Goal: Task Accomplishment & Management: Use online tool/utility

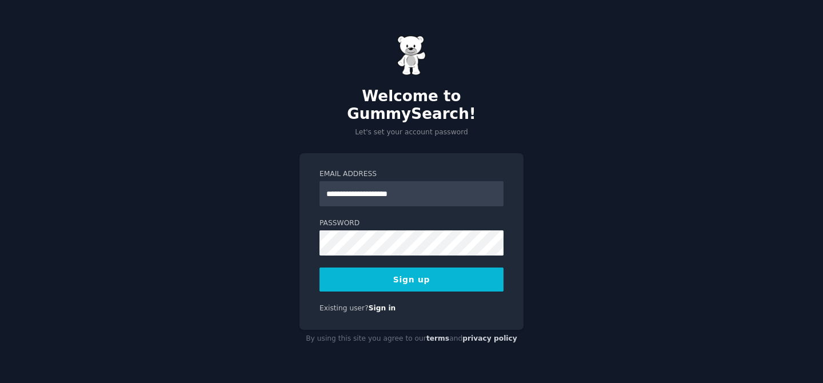
type input "**********"
click at [320, 268] on button "Sign up" at bounding box center [412, 280] width 184 height 24
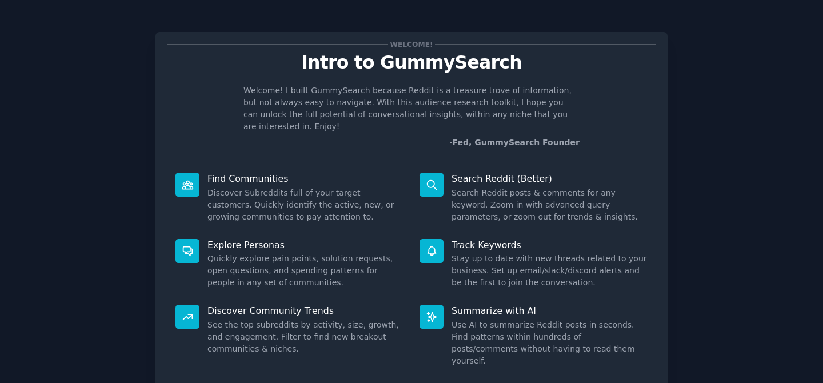
scroll to position [64, 0]
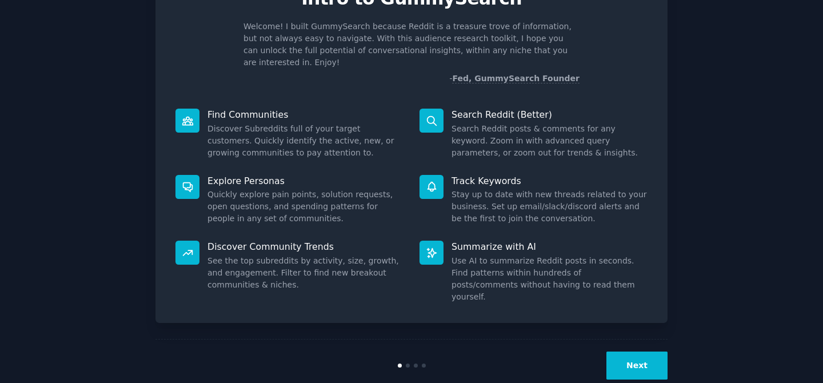
click at [639, 352] on button "Next" at bounding box center [637, 366] width 61 height 28
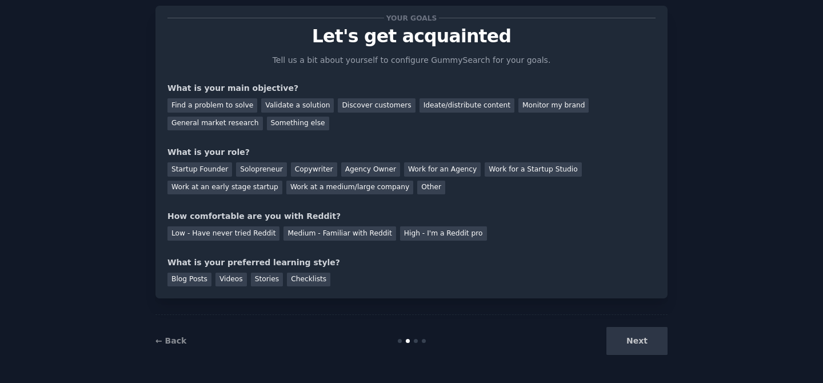
scroll to position [26, 0]
click at [645, 332] on div "Next" at bounding box center [582, 341] width 171 height 28
click at [183, 106] on div "Find a problem to solve" at bounding box center [212, 105] width 90 height 14
click at [284, 110] on div "Validate a solution" at bounding box center [297, 105] width 73 height 14
click at [260, 167] on div "Solopreneur" at bounding box center [261, 169] width 50 height 14
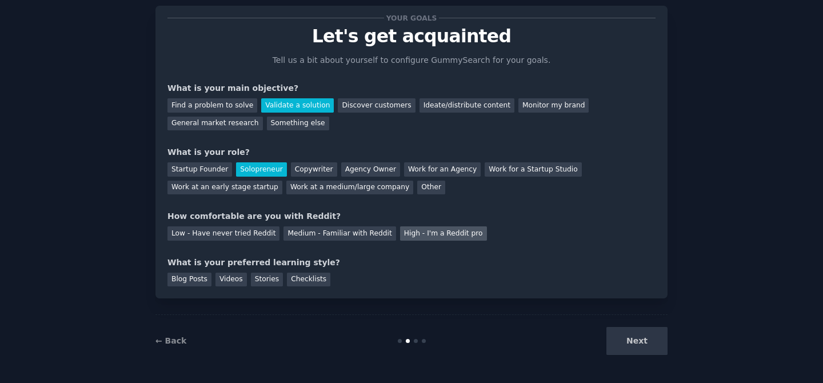
click at [410, 228] on div "High - I'm a Reddit pro" at bounding box center [443, 233] width 87 height 14
click at [222, 280] on div "Videos" at bounding box center [231, 280] width 31 height 14
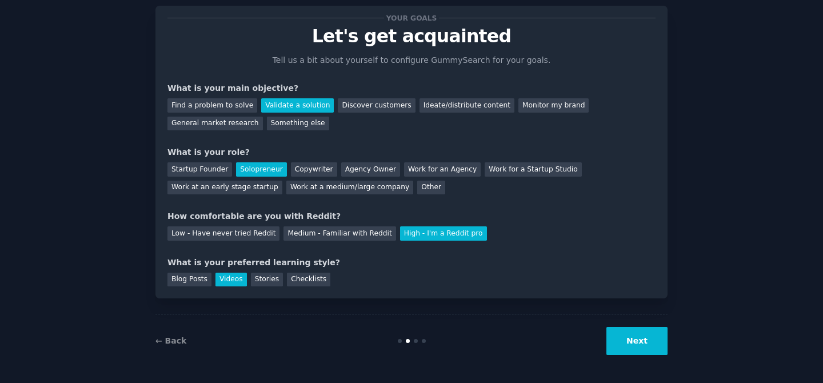
click at [641, 340] on button "Next" at bounding box center [637, 341] width 61 height 28
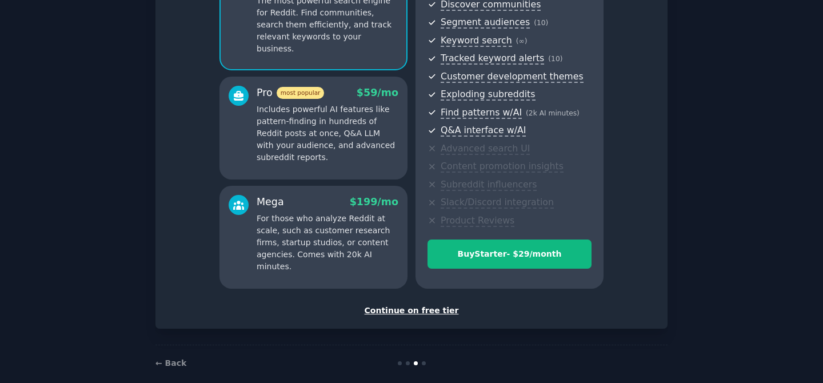
scroll to position [149, 0]
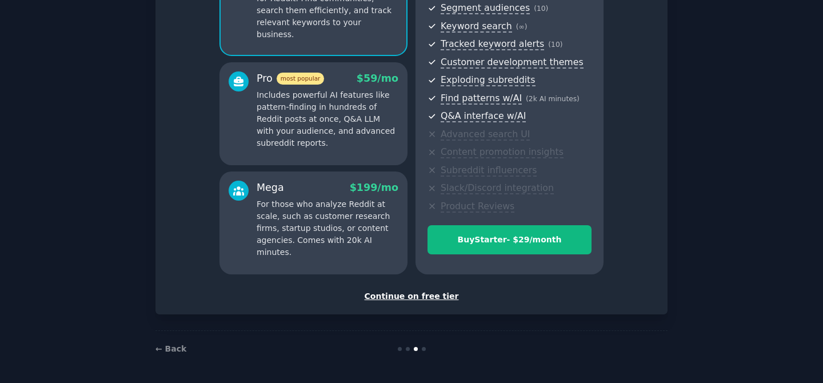
click at [430, 292] on div "Continue on free tier" at bounding box center [411, 296] width 488 height 12
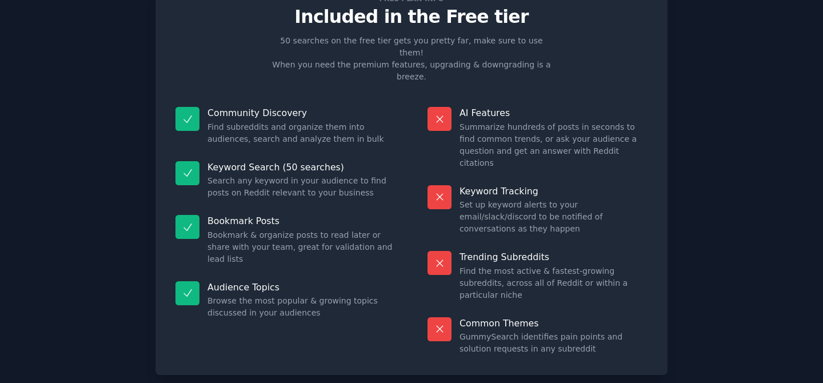
scroll to position [62, 0]
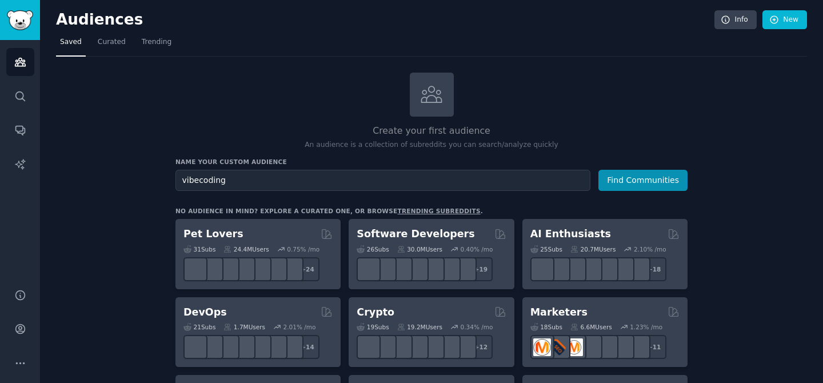
type input "vibecoding"
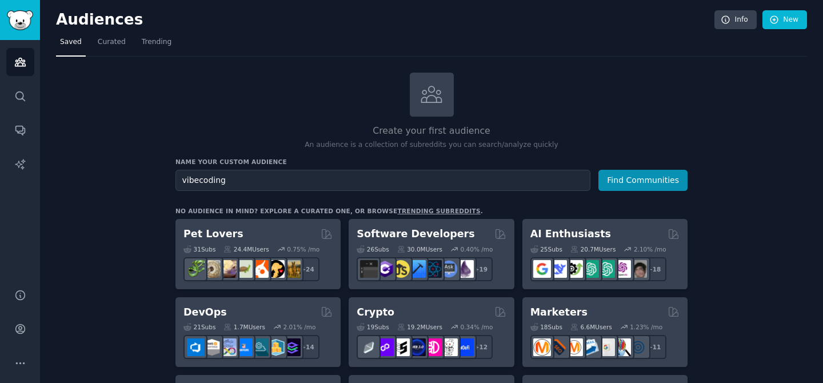
click at [599, 170] on button "Find Communities" at bounding box center [643, 180] width 89 height 21
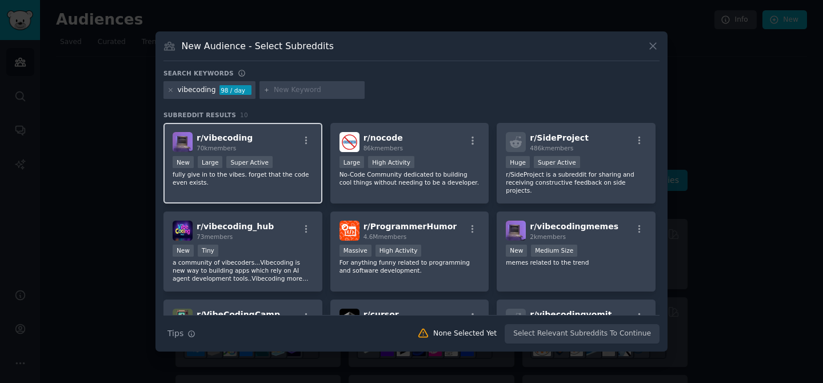
click at [281, 142] on div "r/ vibecoding 70k members" at bounding box center [243, 142] width 141 height 20
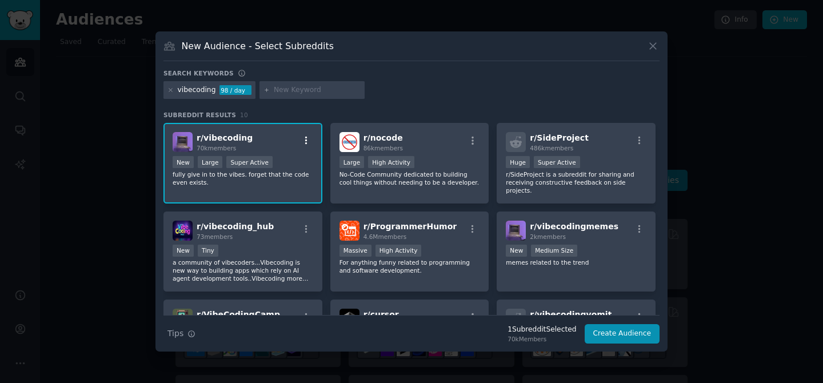
click at [303, 142] on icon "button" at bounding box center [306, 140] width 10 height 10
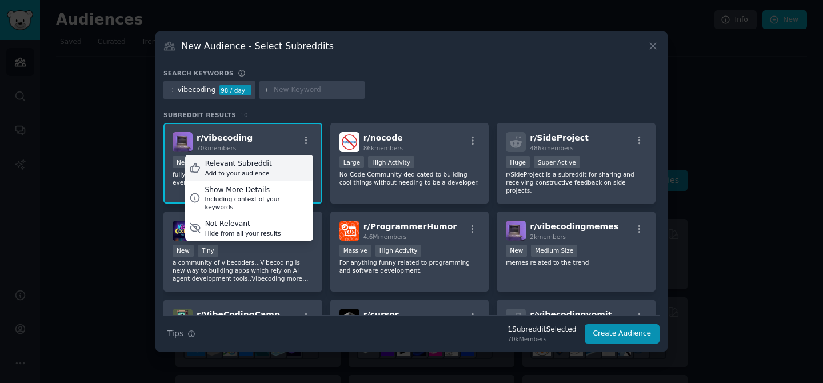
click at [278, 166] on div "Relevant Subreddit Add to your audience" at bounding box center [249, 168] width 128 height 26
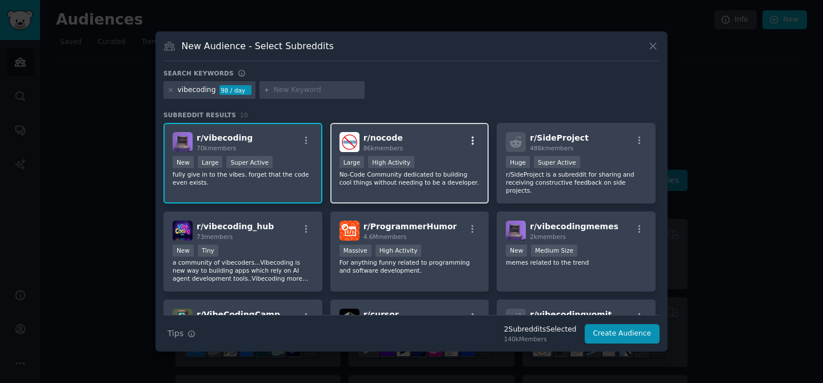
click at [471, 142] on icon "button" at bounding box center [473, 140] width 10 height 10
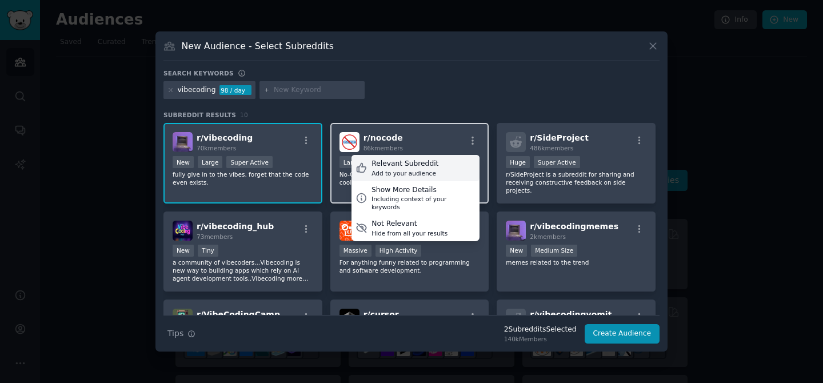
click at [422, 169] on div "Add to your audience" at bounding box center [405, 173] width 67 height 8
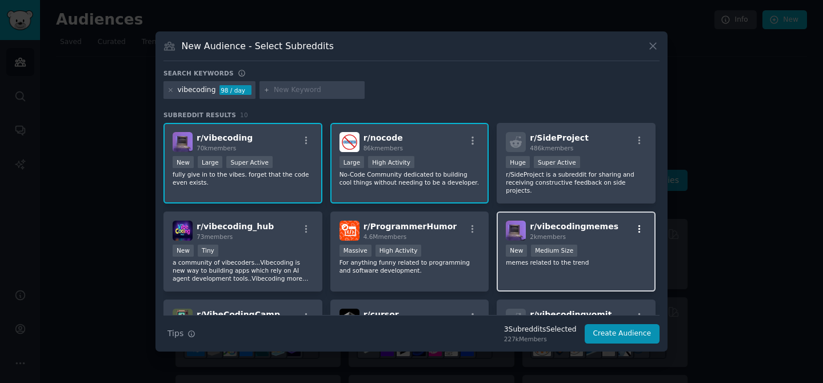
click at [639, 232] on icon "button" at bounding box center [640, 229] width 10 height 10
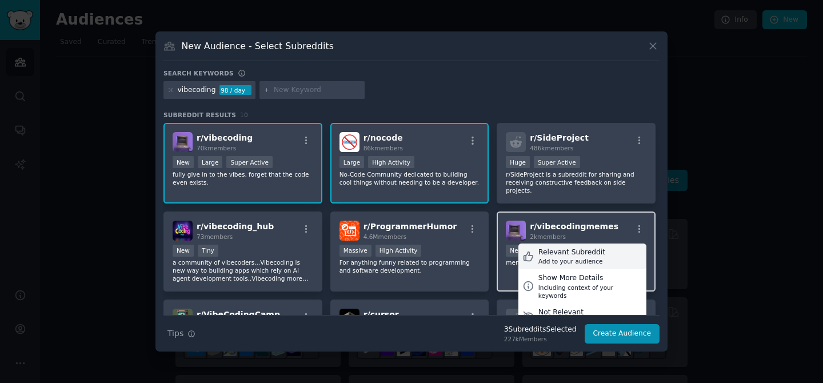
click at [577, 259] on div "Add to your audience" at bounding box center [571, 261] width 67 height 8
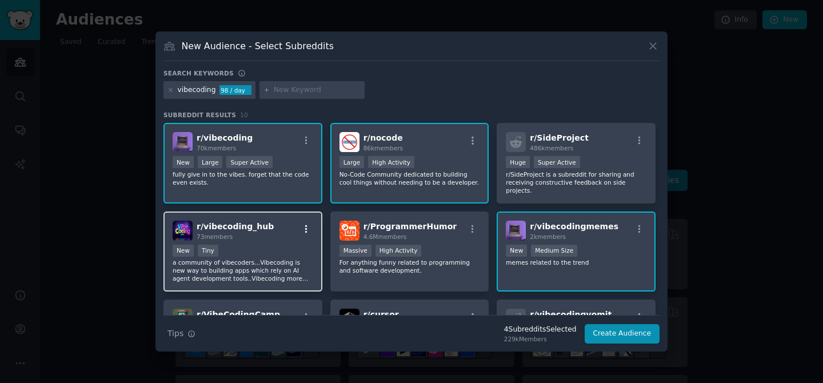
click at [305, 230] on icon "button" at bounding box center [306, 229] width 10 height 10
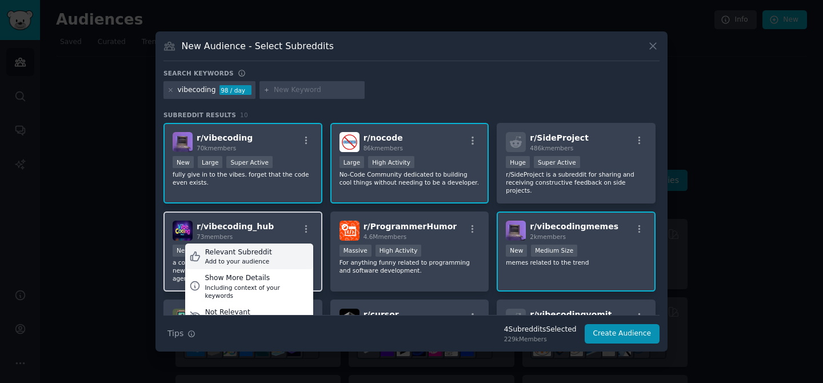
click at [280, 254] on div "Relevant Subreddit Add to your audience" at bounding box center [249, 257] width 128 height 26
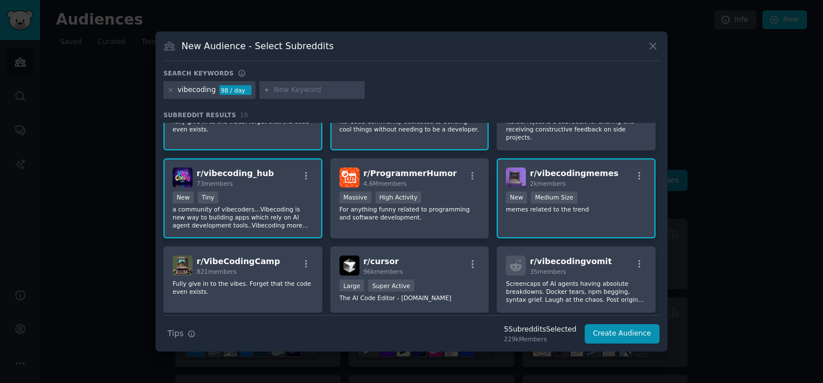
scroll to position [69, 0]
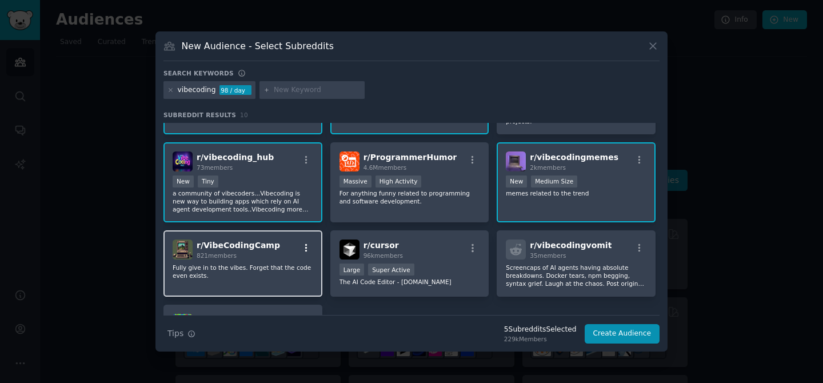
click at [304, 247] on icon "button" at bounding box center [306, 248] width 10 height 10
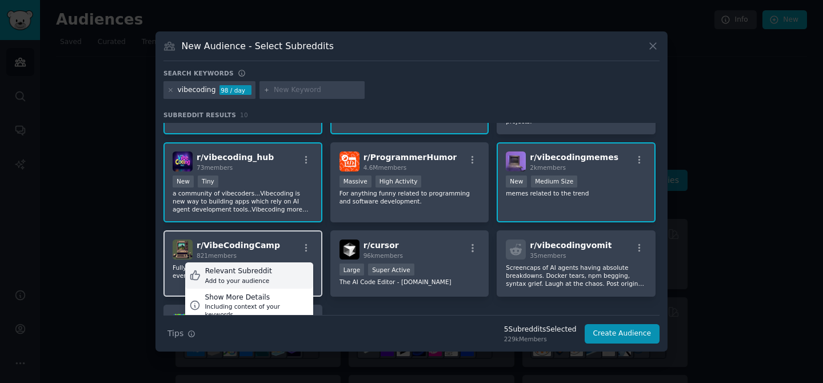
click at [264, 271] on div "Relevant Subreddit" at bounding box center [238, 271] width 67 height 10
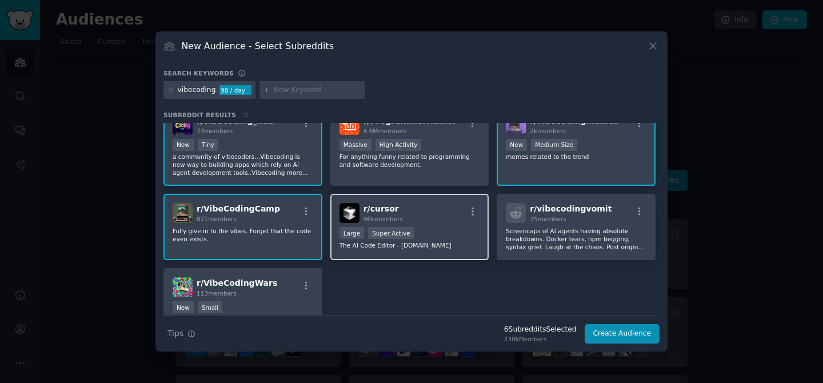
scroll to position [107, 0]
click at [472, 213] on icon "button" at bounding box center [473, 210] width 2 height 8
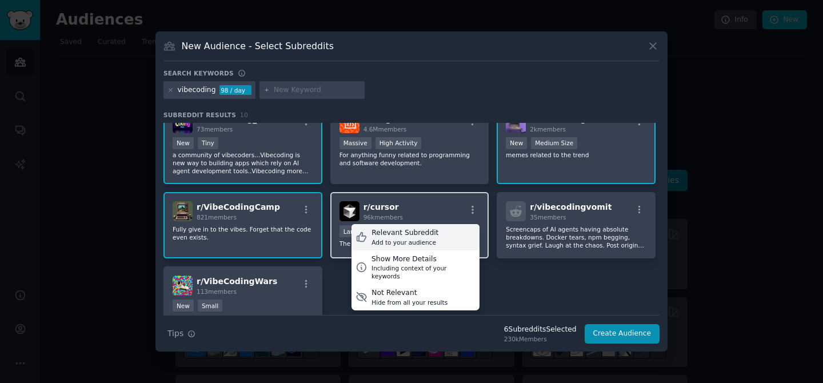
click at [430, 242] on div "Add to your audience" at bounding box center [405, 242] width 67 height 8
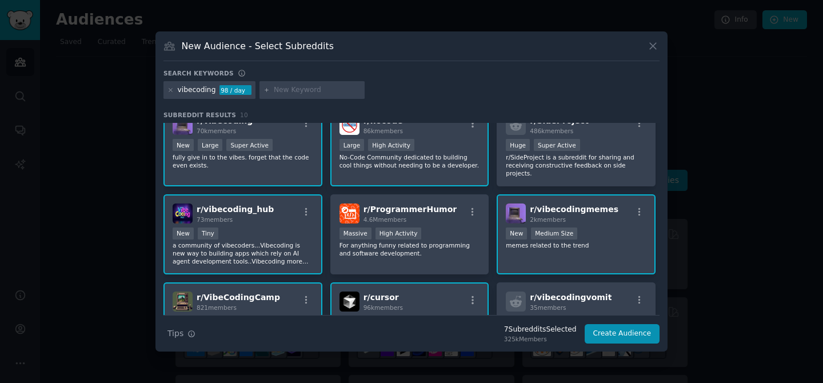
scroll to position [0, 0]
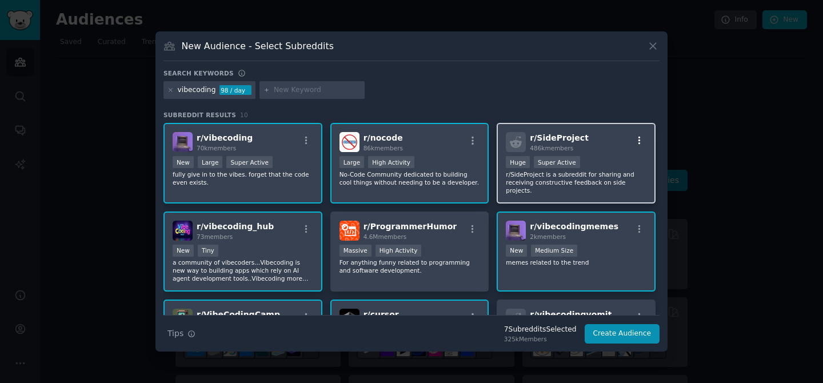
click at [639, 139] on icon "button" at bounding box center [640, 141] width 2 height 8
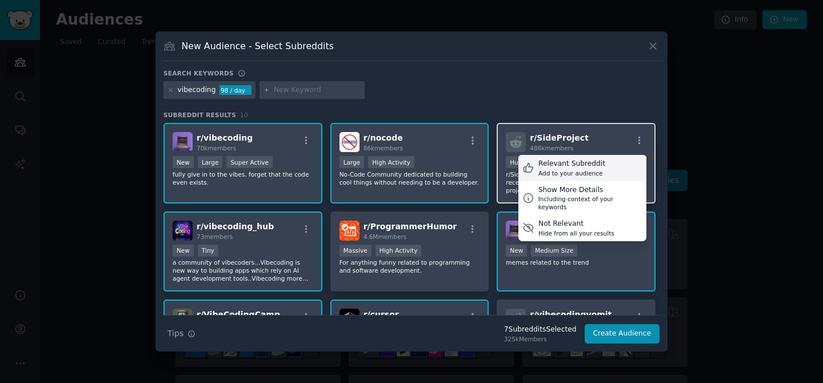
click at [589, 161] on div "Relevant Subreddit" at bounding box center [571, 164] width 67 height 10
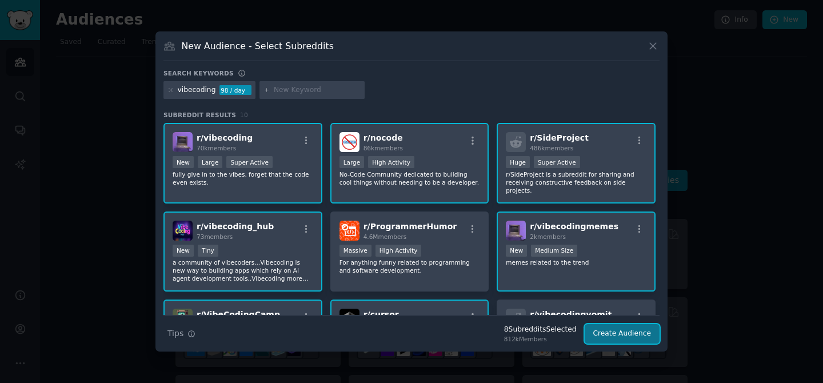
click at [607, 337] on button "Create Audience" at bounding box center [622, 333] width 75 height 19
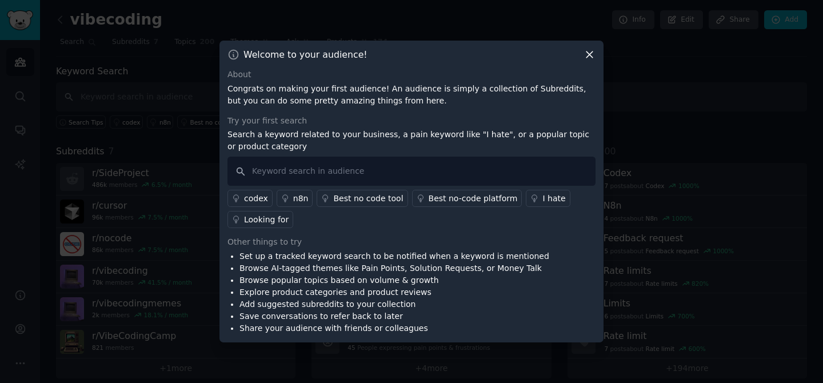
click at [587, 49] on icon at bounding box center [590, 55] width 12 height 12
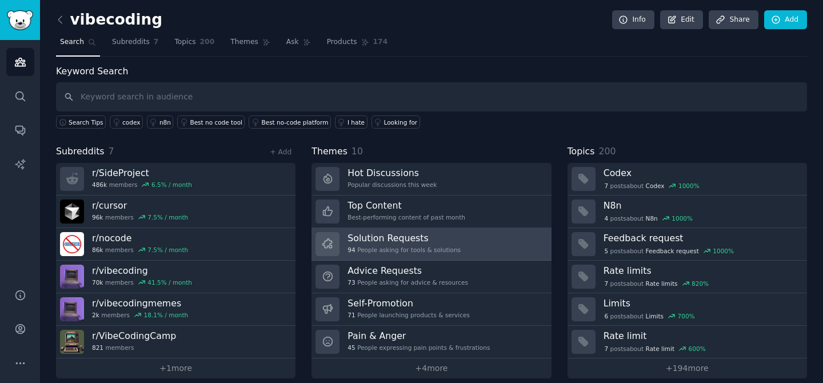
click at [448, 240] on h3 "Solution Requests" at bounding box center [404, 238] width 113 height 12
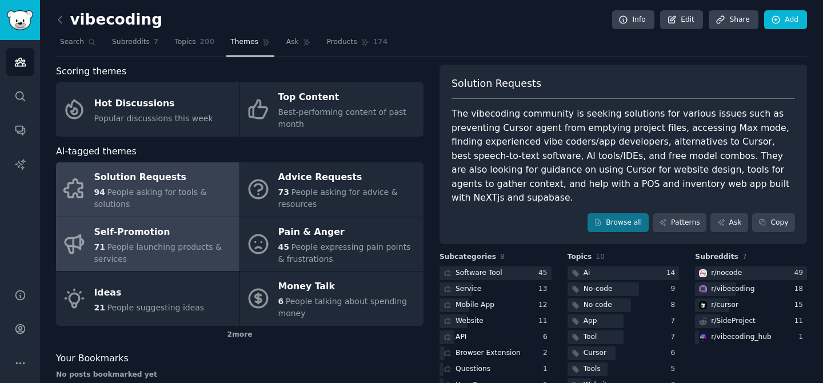
scroll to position [45, 0]
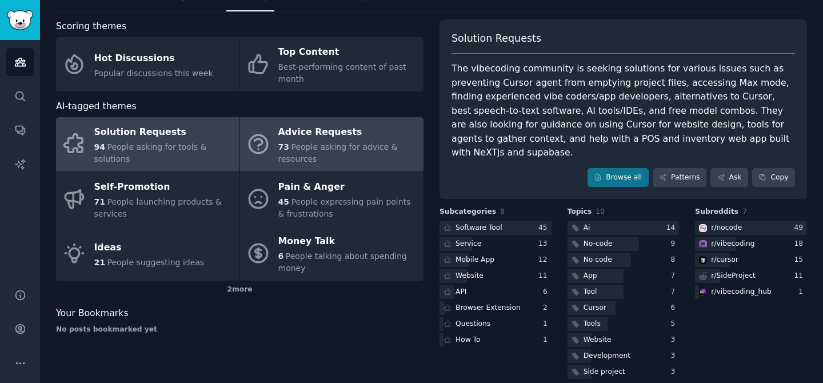
click at [285, 134] on div "Advice Requests" at bounding box center [347, 132] width 139 height 18
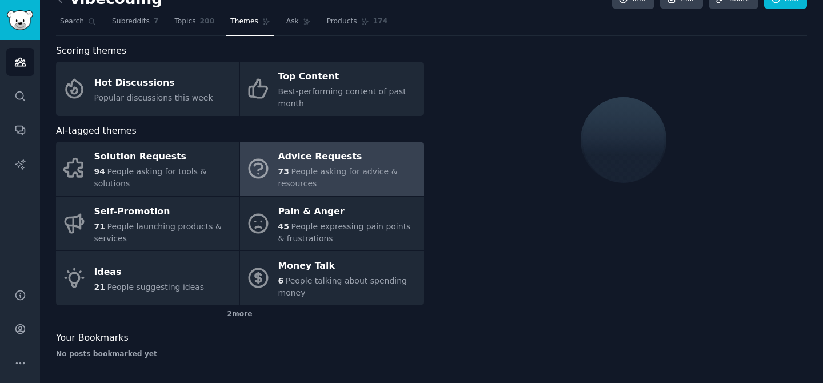
scroll to position [45, 0]
